Goal: Register for event/course

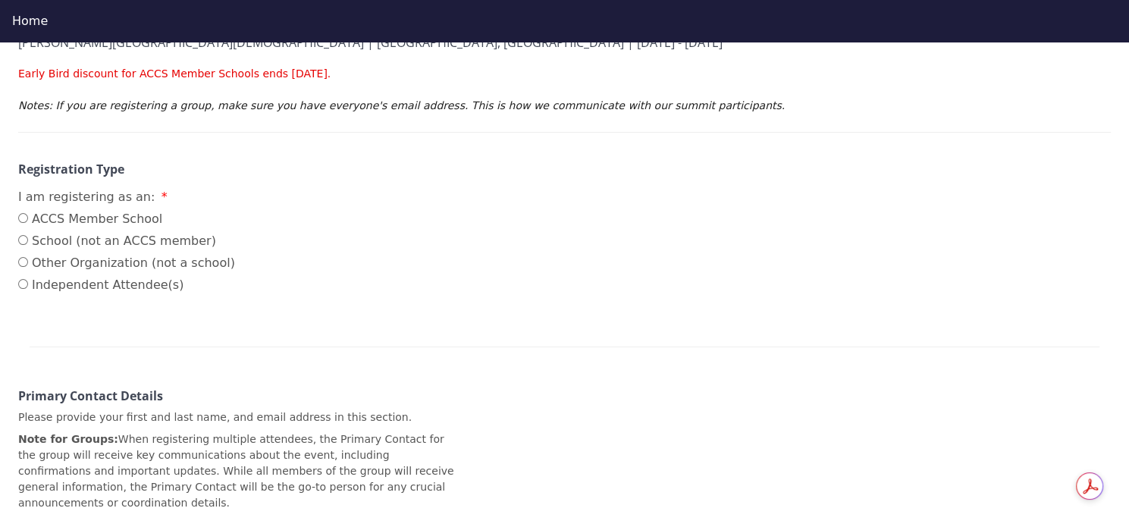
scroll to position [243, 0]
click at [23, 213] on input "ACCS Member School" at bounding box center [23, 218] width 10 height 10
radio input "true"
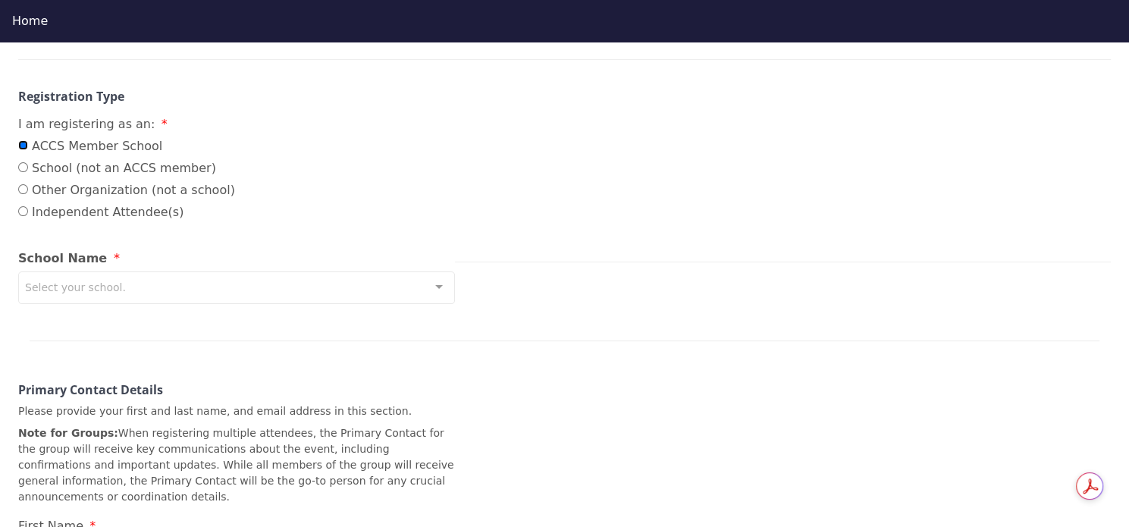
scroll to position [318, 0]
click at [116, 269] on div "Select your school." at bounding box center [236, 285] width 437 height 33
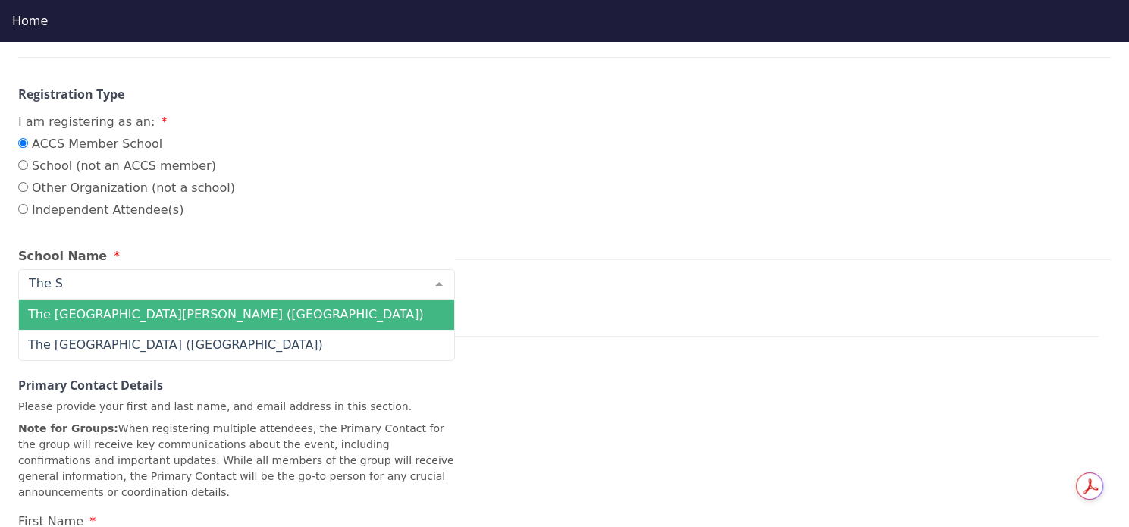
type input "The St"
click at [124, 307] on span "The [GEOGRAPHIC_DATA] ([GEOGRAPHIC_DATA])" at bounding box center [175, 314] width 295 height 14
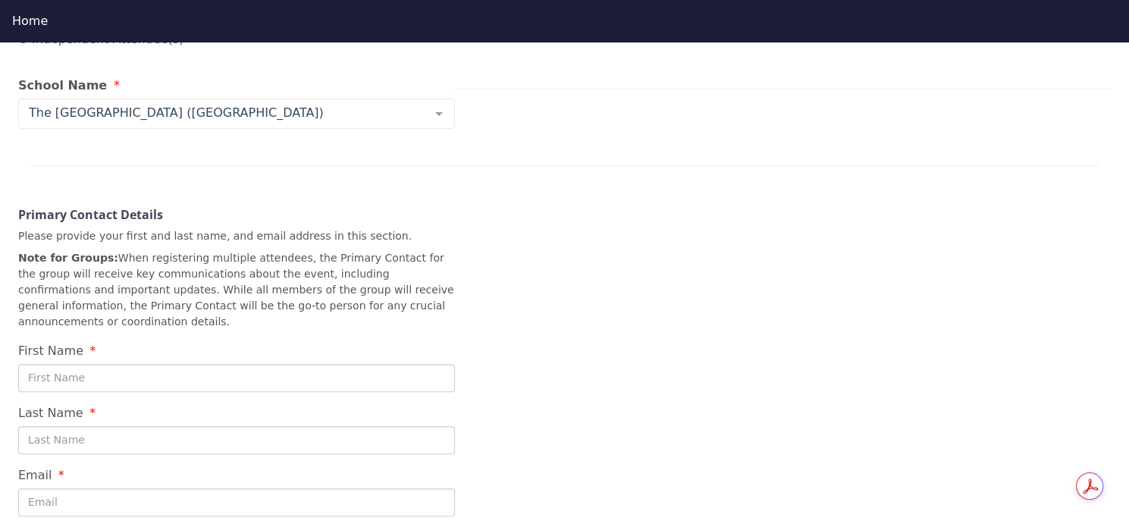
scroll to position [540, 0]
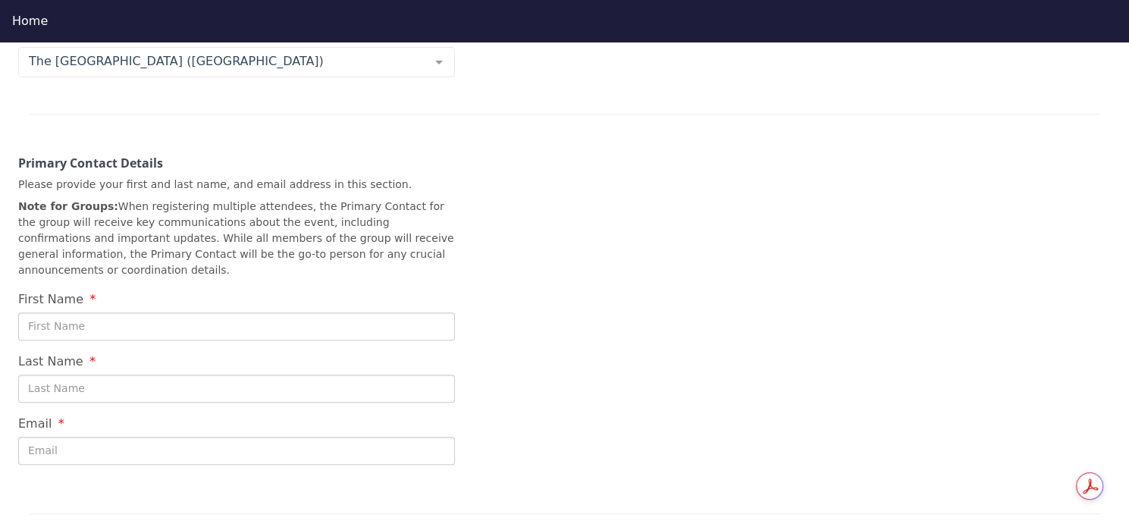
click at [61, 312] on input "First Name" at bounding box center [236, 326] width 437 height 28
type input "[PERSON_NAME]"
type input "Carrenard"
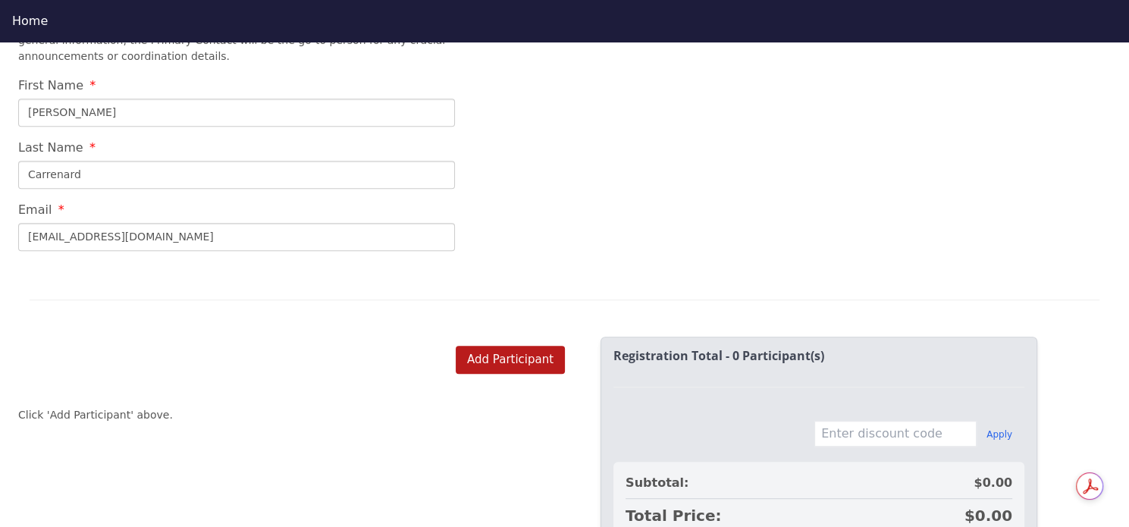
scroll to position [755, 0]
type input "[EMAIL_ADDRESS][DOMAIN_NAME]"
click at [476, 345] on button "Add Participant" at bounding box center [510, 359] width 109 height 28
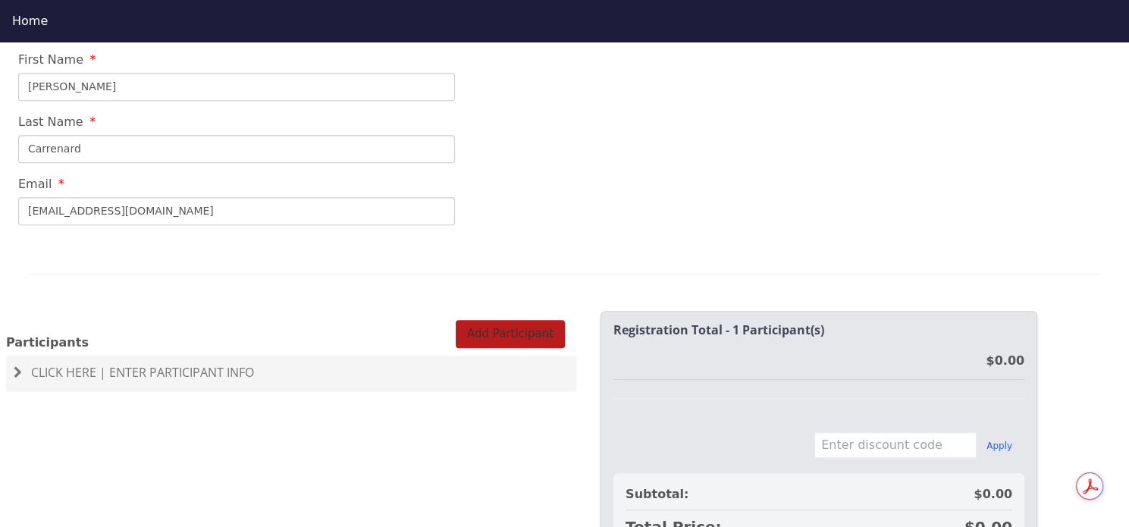
scroll to position [787, 0]
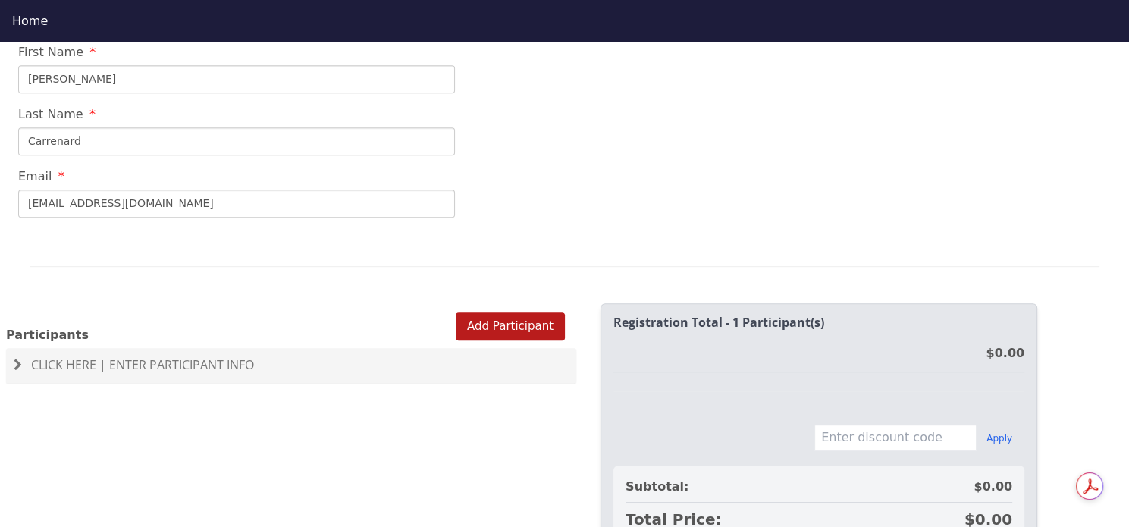
click at [143, 356] on span "Click Here | Enter Participant Info" at bounding box center [142, 364] width 223 height 17
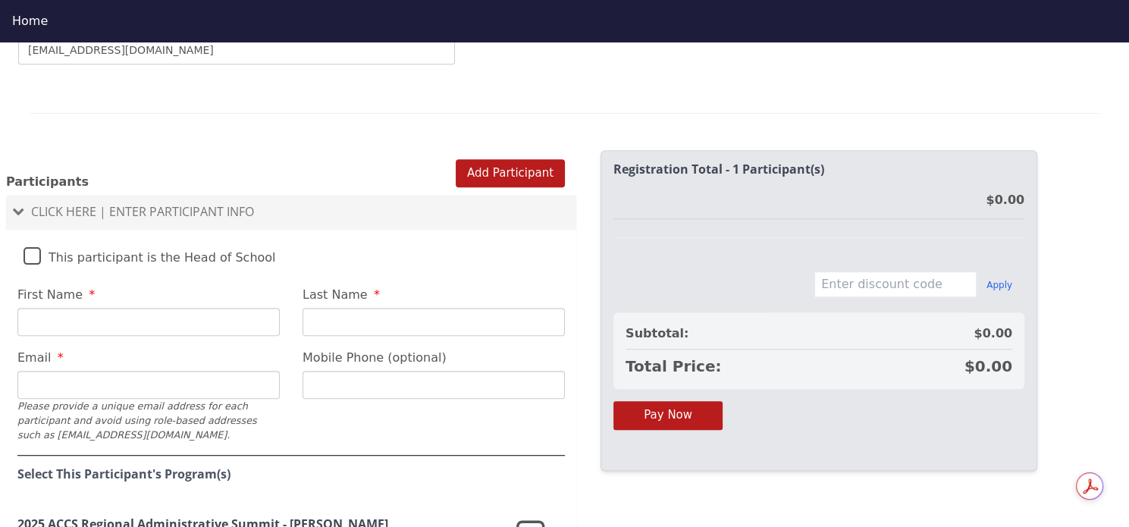
scroll to position [943, 0]
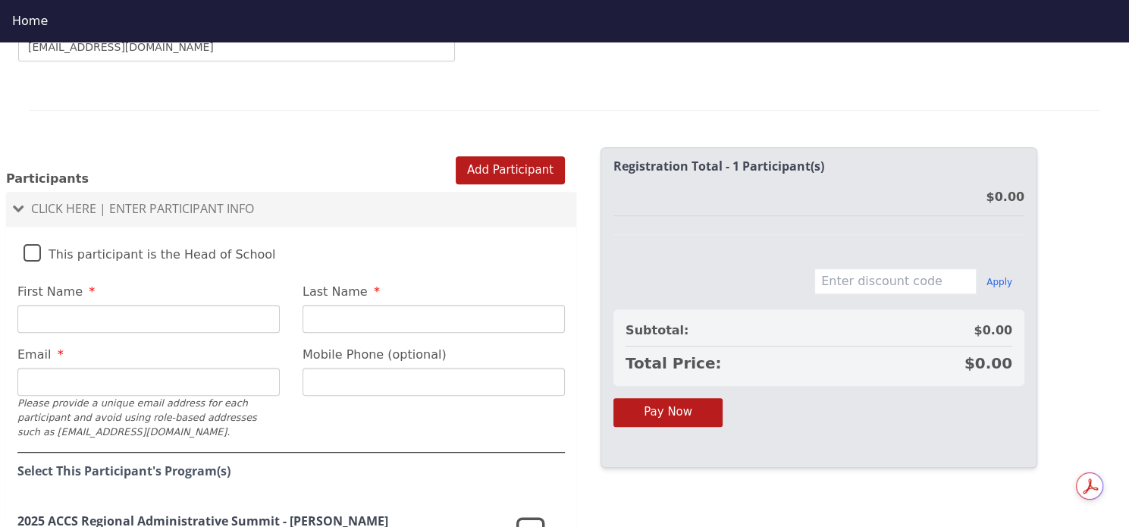
click at [94, 305] on input "First Name" at bounding box center [148, 319] width 262 height 28
type input "[PERSON_NAME]"
type input "Carrenard"
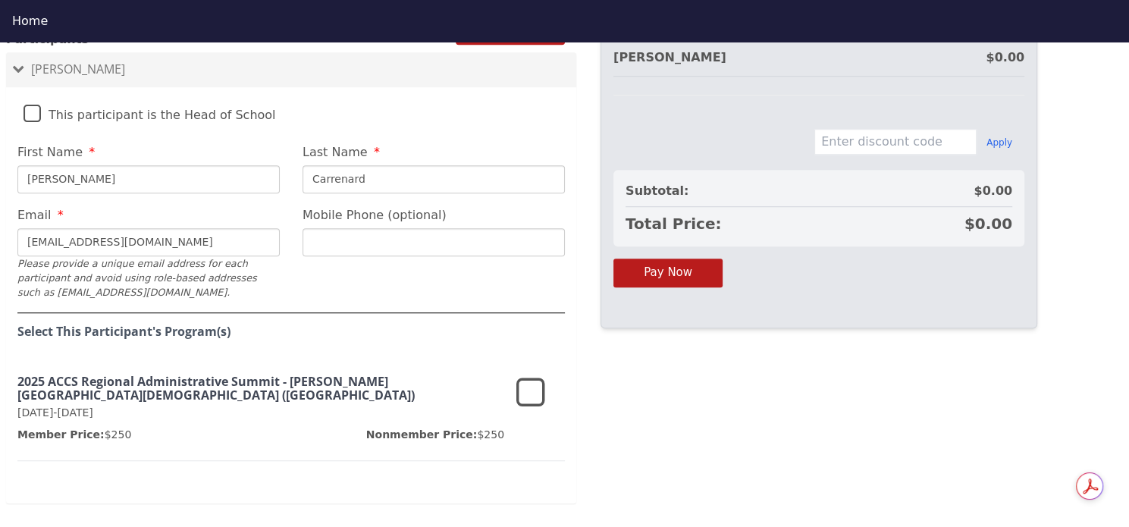
scroll to position [1085, 0]
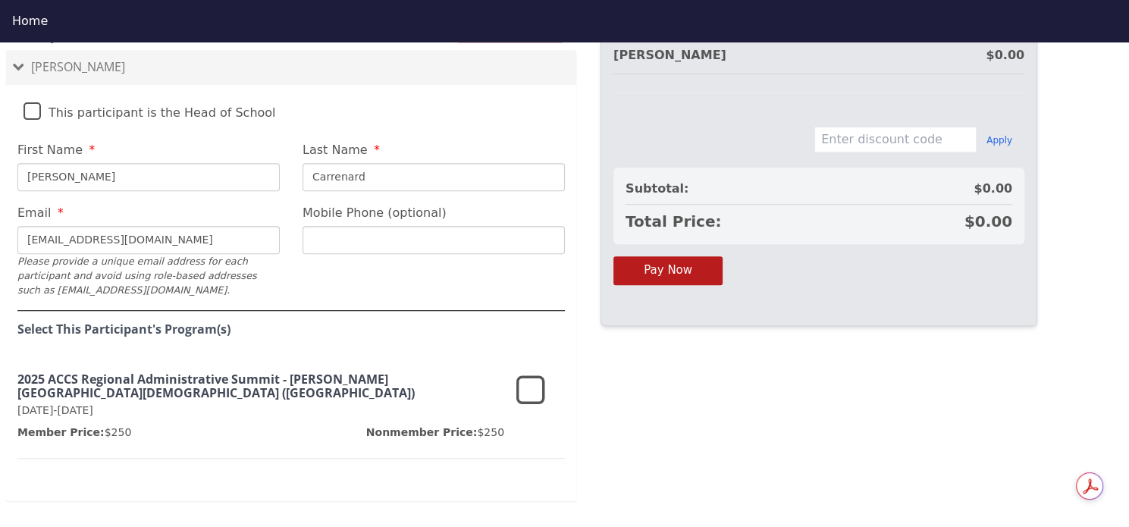
type input "[EMAIL_ADDRESS][DOMAIN_NAME]"
click at [532, 373] on icon at bounding box center [530, 391] width 29 height 36
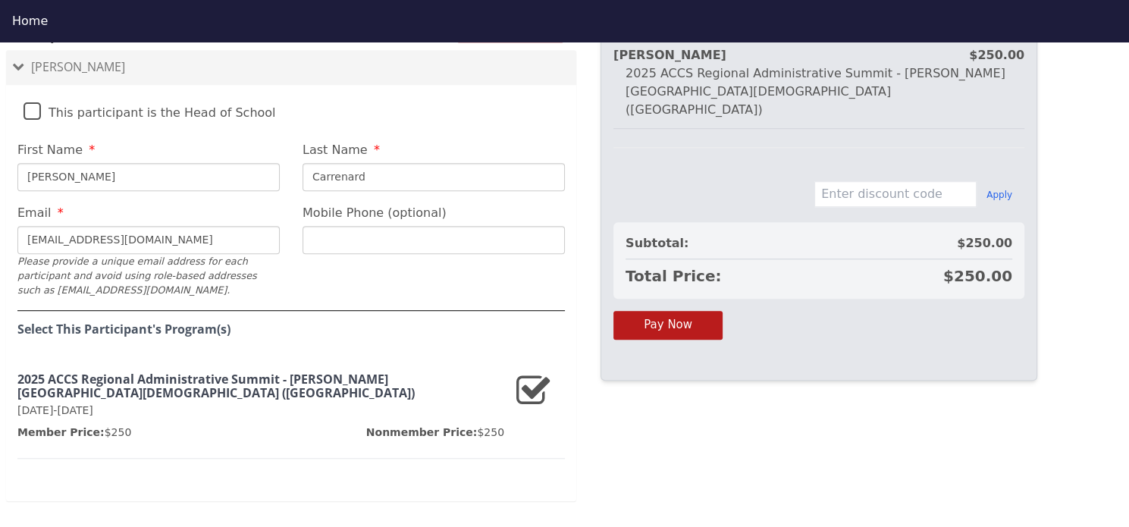
scroll to position [42, 0]
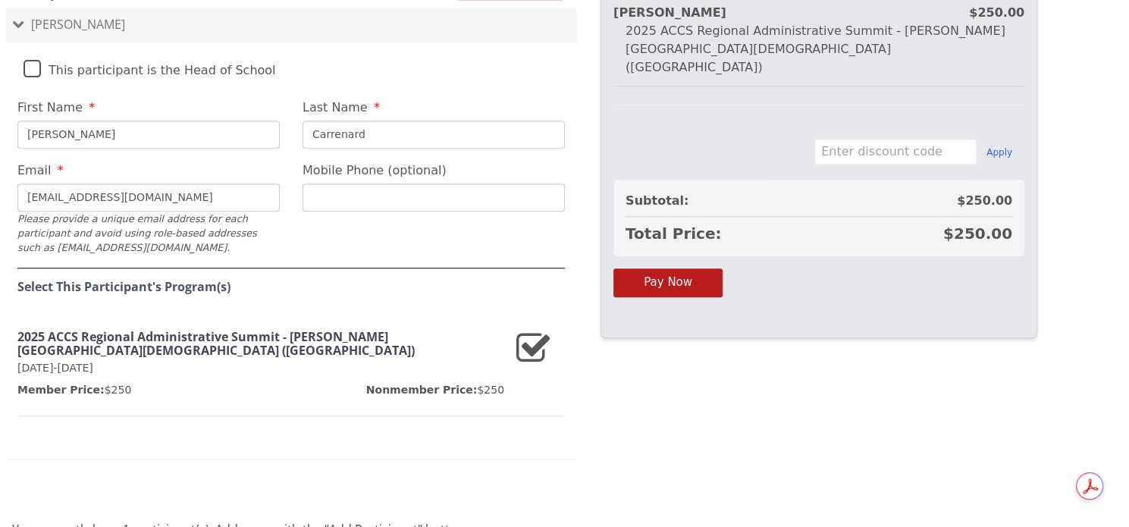
click at [253, 523] on h4 "You currently have 1 participant(s). Add more with the “Add Participant" button." at bounding box center [564, 530] width 1105 height 14
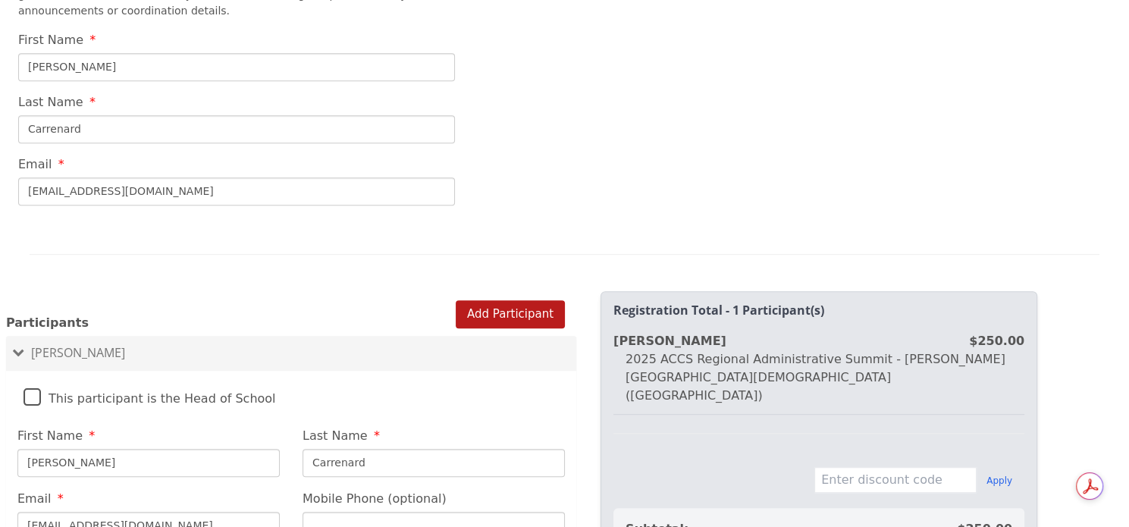
scroll to position [758, 0]
click at [487, 300] on button "Add Participant" at bounding box center [510, 314] width 109 height 28
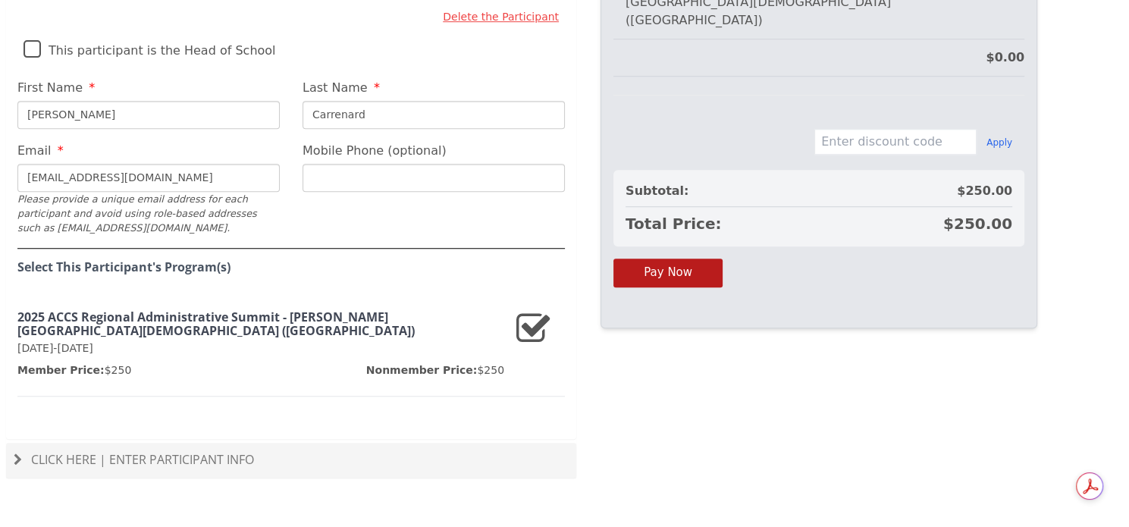
scroll to position [1150, 0]
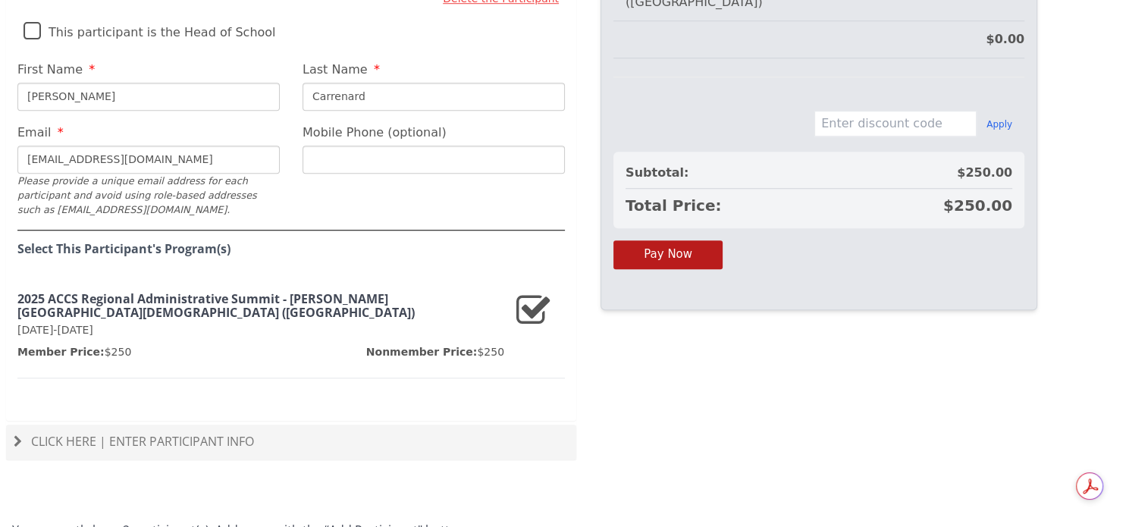
click at [119, 433] on span "Click Here | Enter Participant Info" at bounding box center [142, 441] width 223 height 17
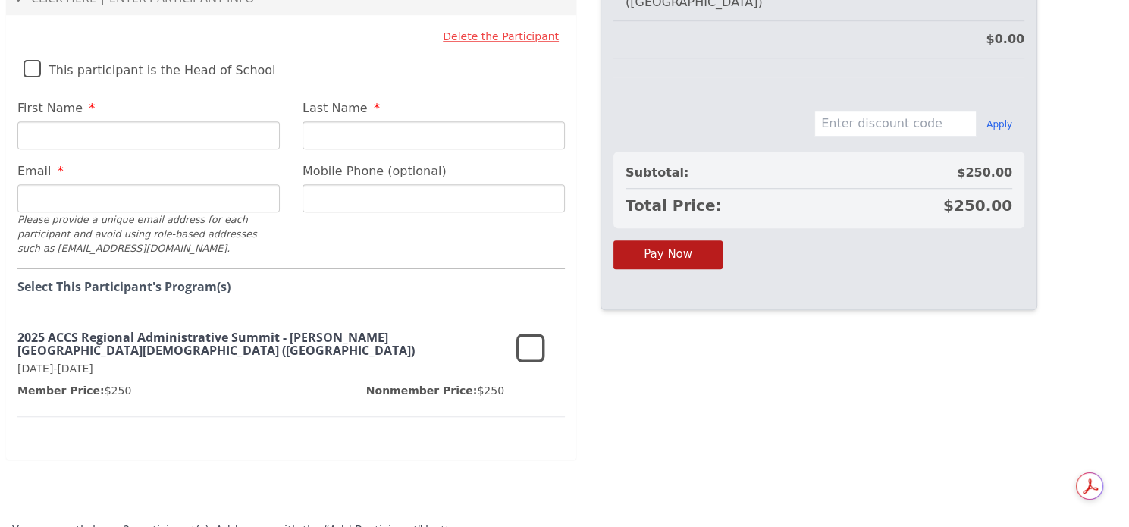
click at [74, 121] on input "First Name" at bounding box center [148, 135] width 262 height 28
type input "[PERSON_NAME]"
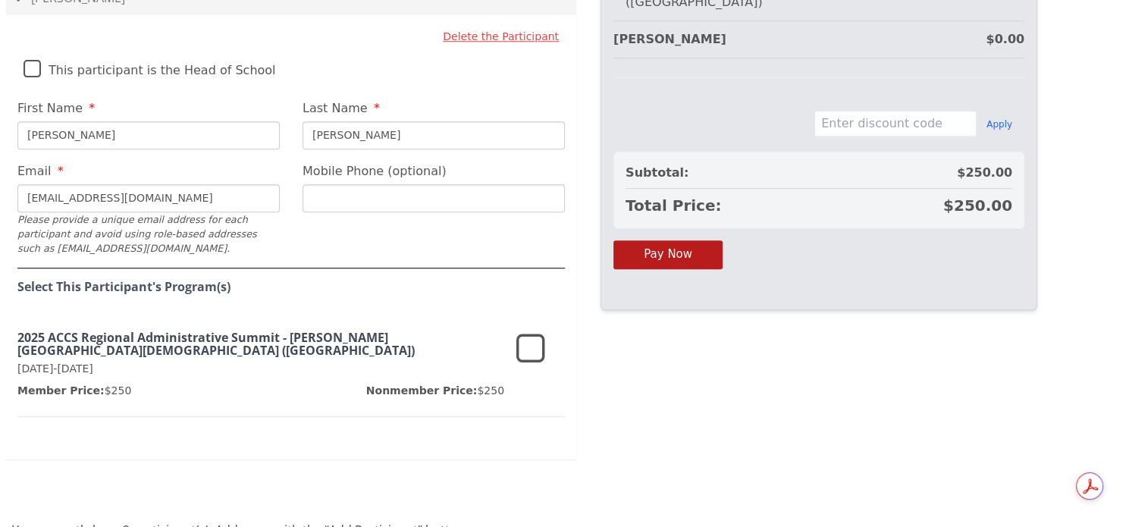
type input "[EMAIL_ADDRESS][DOMAIN_NAME]"
click at [529, 331] on icon at bounding box center [530, 349] width 29 height 36
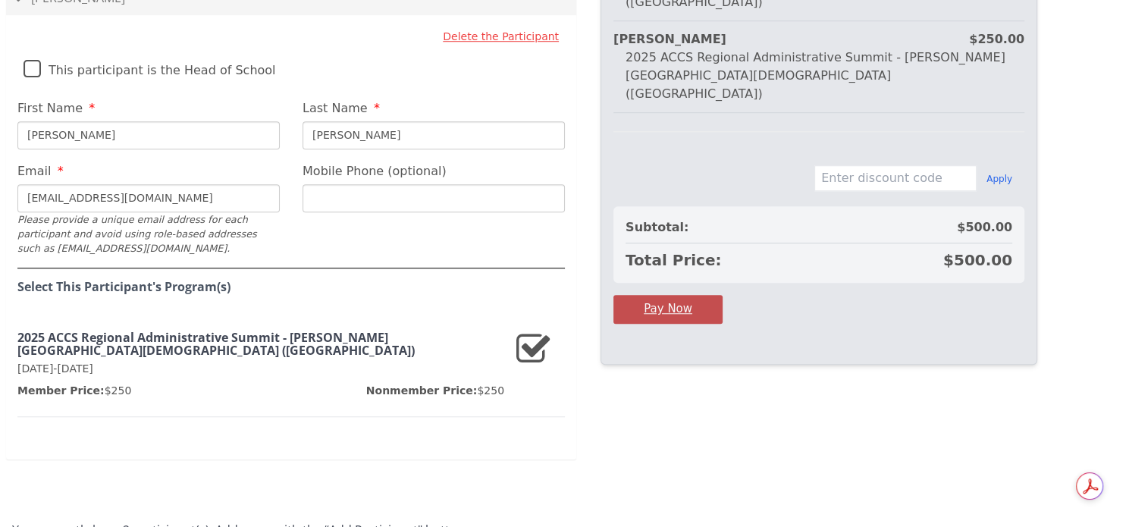
click at [667, 295] on button "Pay Now" at bounding box center [668, 309] width 109 height 28
